Goal: Transaction & Acquisition: Subscribe to service/newsletter

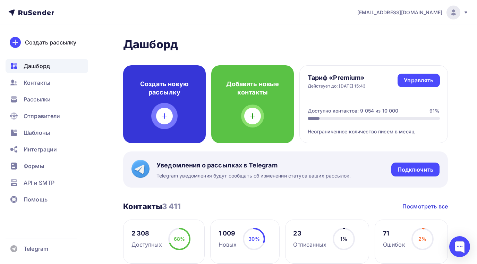
click at [160, 114] on div at bounding box center [164, 116] width 17 height 17
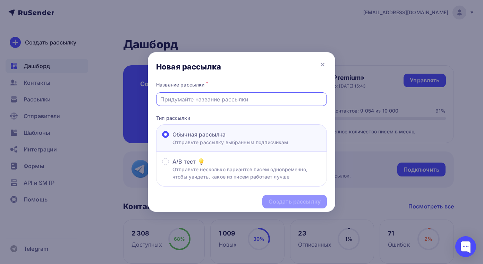
click at [213, 101] on input "text" at bounding box center [241, 99] width 163 height 8
type input "Лучшие цены!"
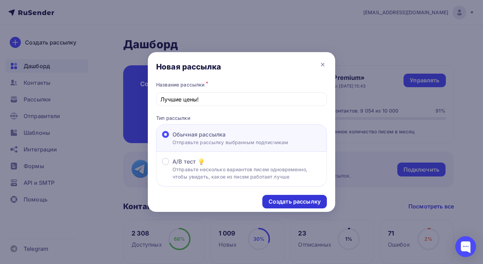
click at [281, 203] on div "Создать рассылку" at bounding box center [295, 202] width 52 height 8
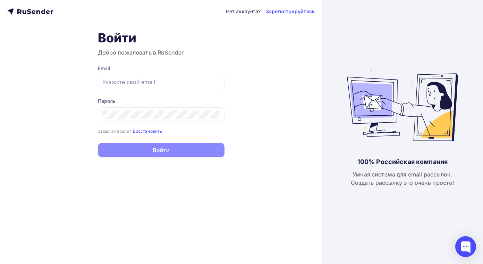
type input "[EMAIL_ADDRESS][DOMAIN_NAME]"
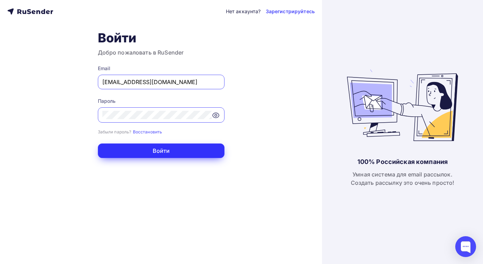
click at [160, 150] on button "Войти" at bounding box center [161, 150] width 127 height 15
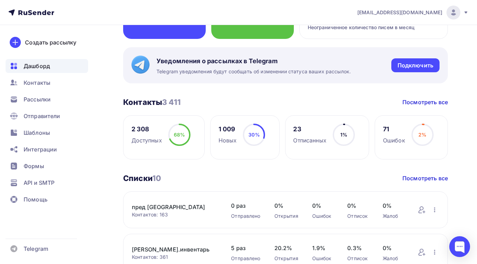
scroll to position [35, 0]
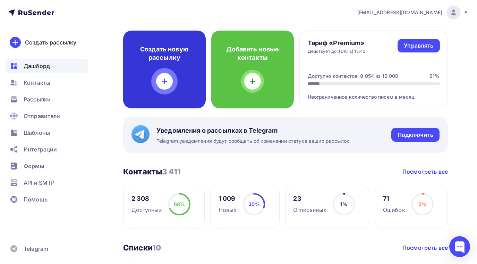
click at [162, 77] on icon at bounding box center [164, 81] width 8 height 8
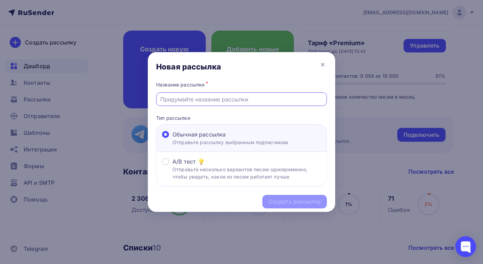
click at [176, 99] on input "text" at bounding box center [241, 99] width 163 height 8
type input "Лучшие цены!"
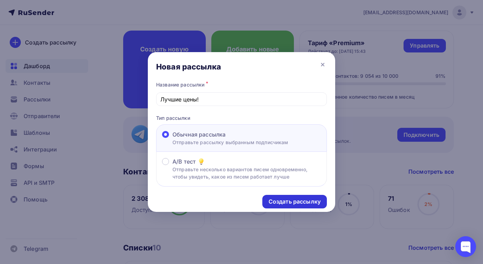
click at [294, 202] on div "Создать рассылку" at bounding box center [295, 202] width 52 height 8
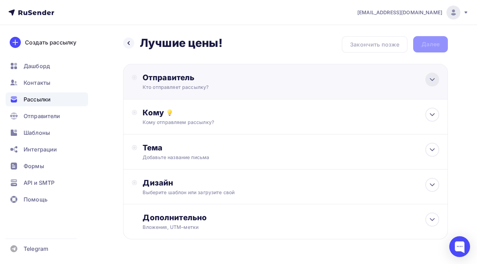
click at [433, 80] on icon at bounding box center [432, 79] width 8 height 8
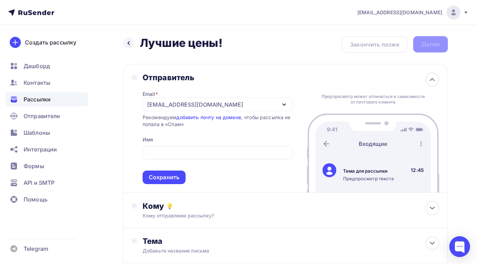
click at [110, 111] on div "Назад Лучшие цены! Лучшие цены! Закончить позже Далее Отправитель Email * [EMAI…" at bounding box center [238, 201] width 477 height 352
click at [158, 177] on div "Сохранить" at bounding box center [164, 177] width 31 height 8
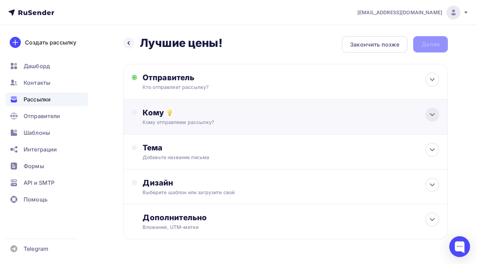
click at [431, 111] on icon at bounding box center [432, 114] width 8 height 8
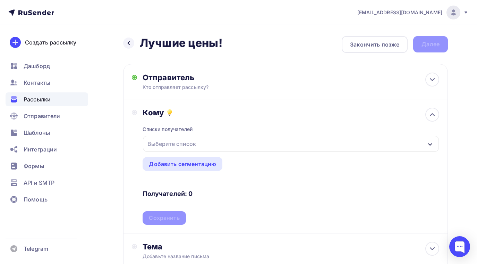
click at [429, 143] on icon "button" at bounding box center [431, 145] width 6 height 6
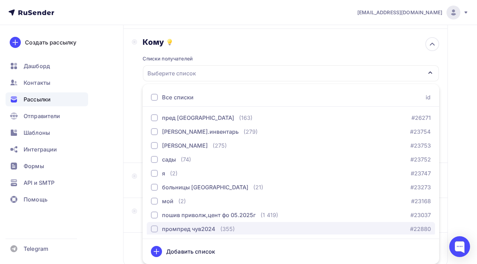
click at [156, 228] on div "button" at bounding box center [154, 228] width 7 height 7
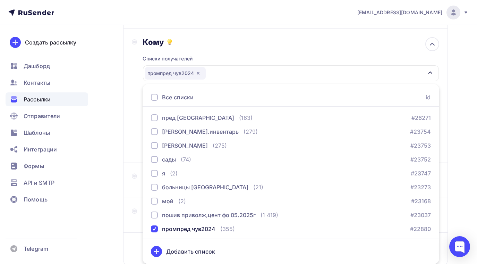
click at [115, 192] on div "Назад Лучшие цены! Лучшие цены! Закончить позже Далее Отправитель Кто отправляе…" at bounding box center [238, 134] width 477 height 358
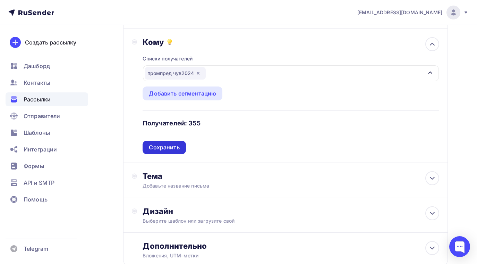
click at [174, 148] on div "Сохранить" at bounding box center [164, 147] width 31 height 8
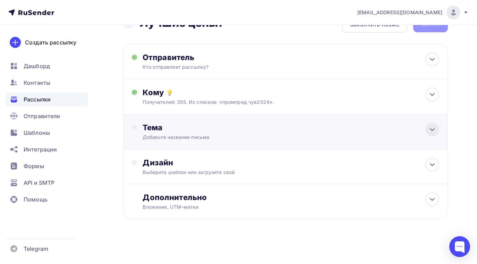
click at [435, 126] on icon at bounding box center [432, 129] width 8 height 8
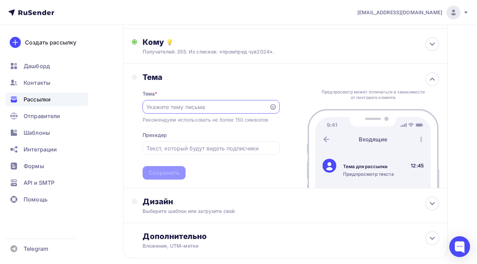
paste input "Спецодежда , в которой хочется работать !"
type input "Спецодежда , в которой хочется работать !"
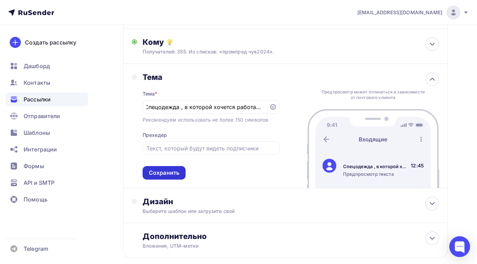
scroll to position [0, 0]
click at [166, 170] on div "Сохранить" at bounding box center [164, 173] width 31 height 8
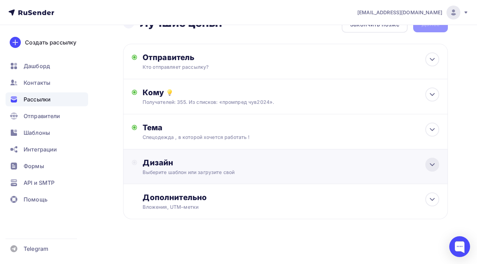
click at [430, 164] on icon at bounding box center [432, 165] width 4 height 2
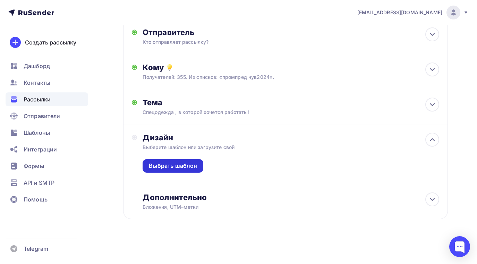
click at [171, 161] on div "Выбрать шаблон" at bounding box center [173, 166] width 61 height 14
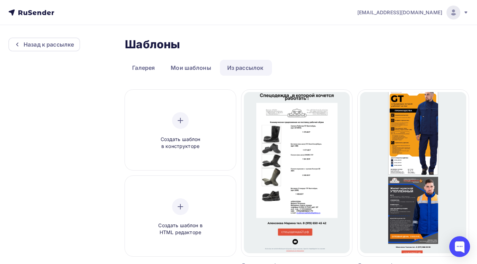
click at [237, 65] on link "Из рассылок" at bounding box center [245, 68] width 51 height 16
click at [239, 68] on link "Из рассылок" at bounding box center [245, 68] width 51 height 16
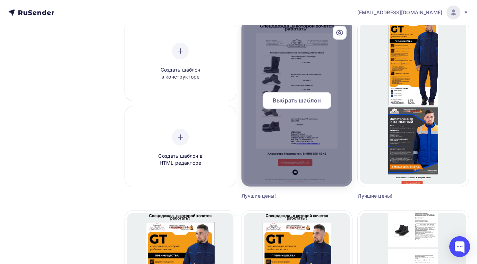
scroll to position [35, 0]
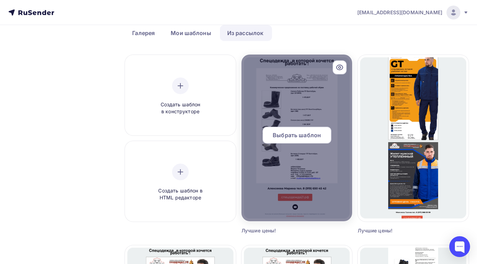
click at [296, 134] on span "Выбрать шаблон" at bounding box center [297, 135] width 48 height 8
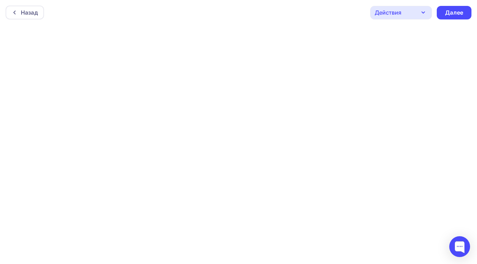
click at [425, 12] on icon "button" at bounding box center [423, 12] width 3 height 1
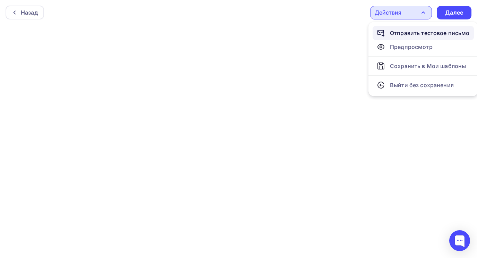
click at [403, 33] on div "Отправить тестовое письмо" at bounding box center [430, 33] width 80 height 8
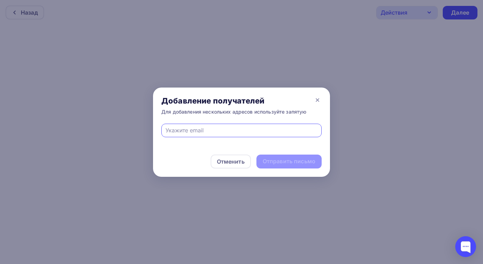
type input "[EMAIL_ADDRESS][DOMAIN_NAME]"
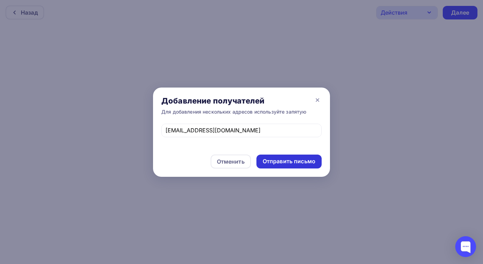
click at [281, 162] on div "Отправить письмо" at bounding box center [289, 161] width 53 height 8
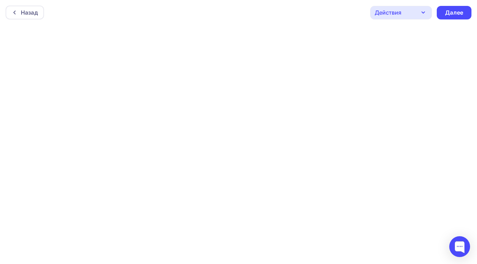
scroll to position [2, 0]
click at [460, 10] on div "Далее" at bounding box center [454, 11] width 18 height 8
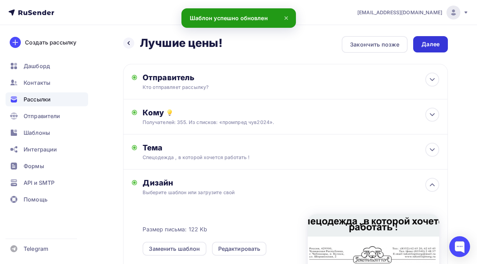
click at [440, 43] on div "Далее" at bounding box center [430, 44] width 35 height 16
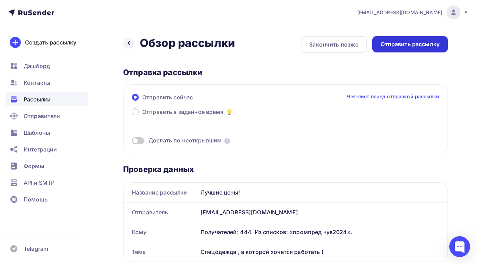
click at [433, 45] on div "Отправить рассылку" at bounding box center [410, 44] width 59 height 8
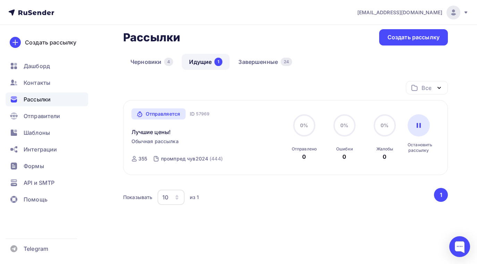
scroll to position [47, 0]
